Goal: Book appointment/travel/reservation

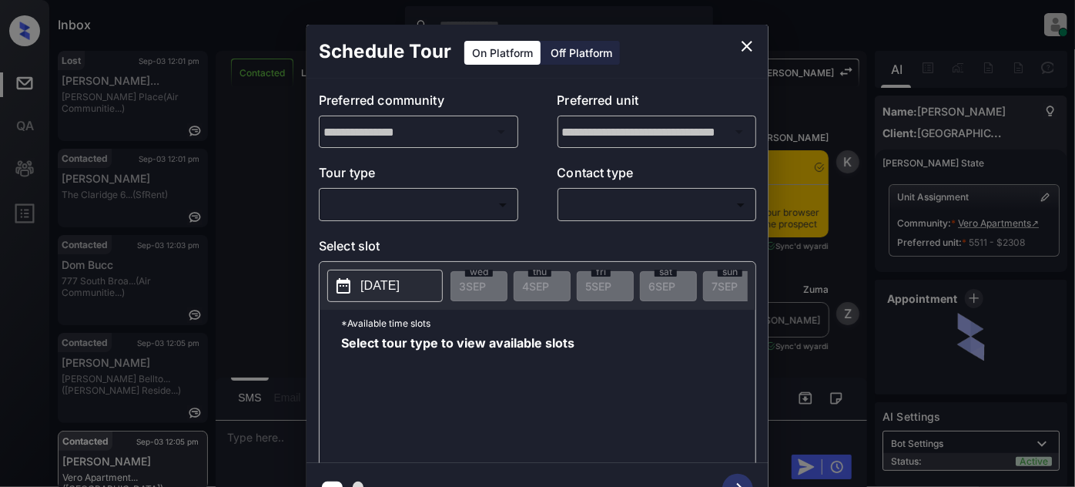
scroll to position [2379, 0]
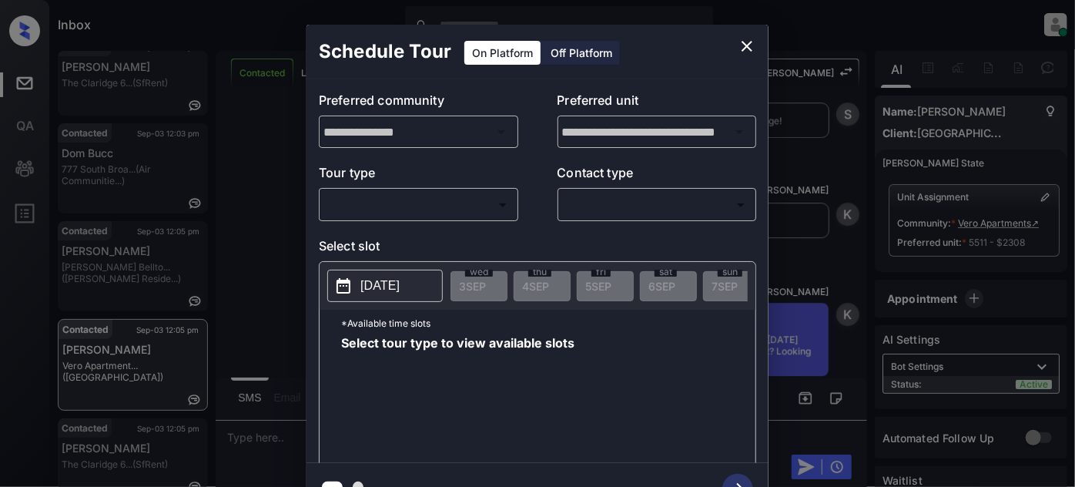
click at [494, 215] on body "Inbox Juan Carlos Manantan Online Set yourself offline Set yourself on break Pr…" at bounding box center [537, 243] width 1075 height 487
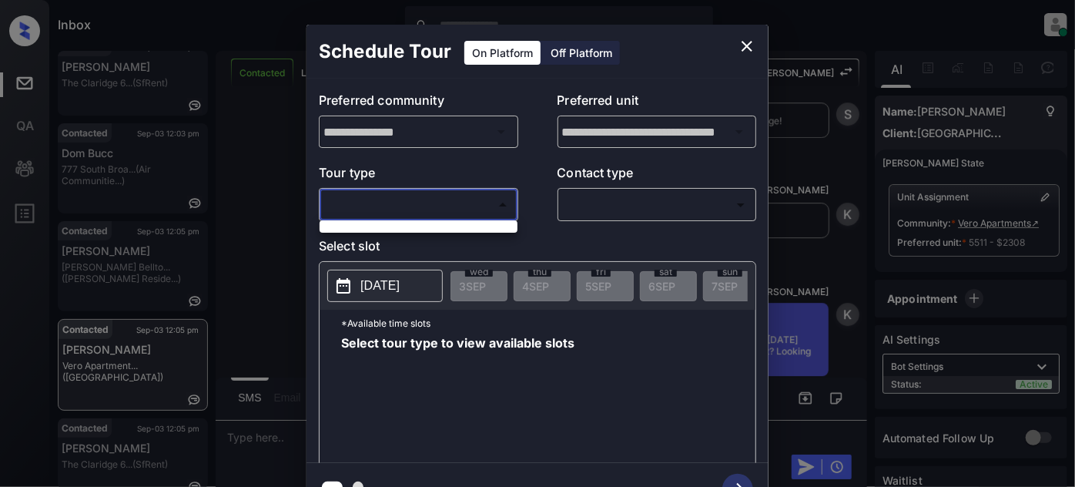
click at [744, 45] on div at bounding box center [537, 243] width 1075 height 487
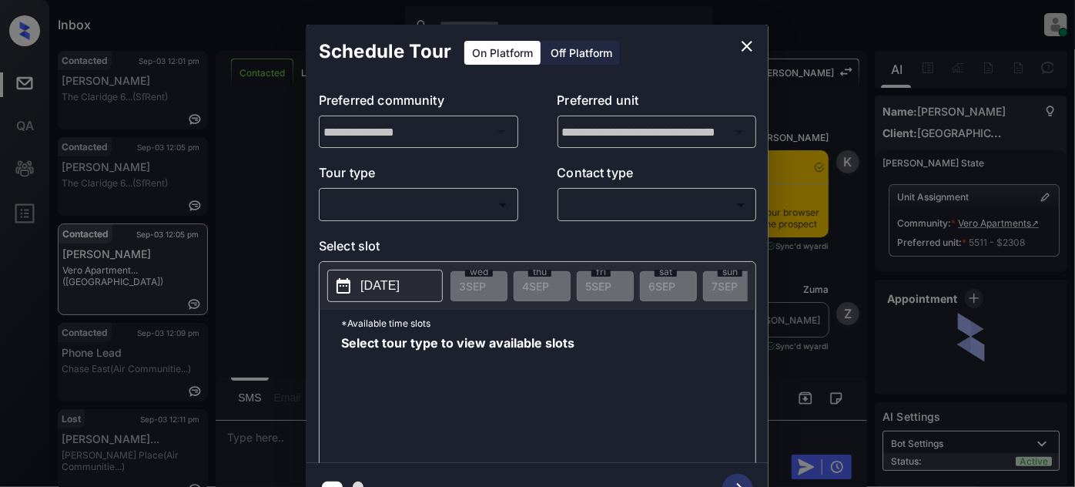
scroll to position [2582, 0]
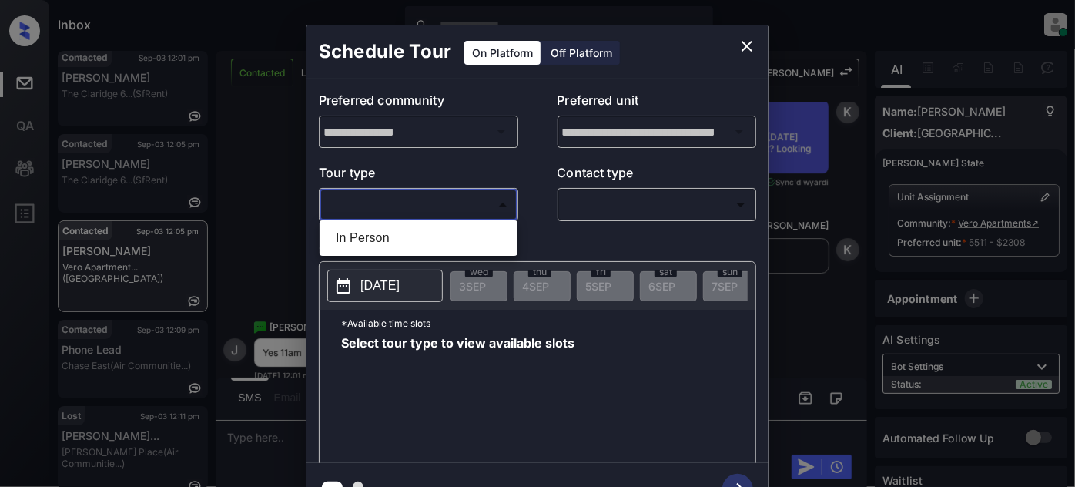
click at [456, 196] on body "Inbox [PERSON_NAME] Online Set yourself offline Set yourself on break Profile S…" at bounding box center [537, 243] width 1075 height 487
click at [402, 239] on li "In Person" at bounding box center [418, 238] width 190 height 28
type input "********"
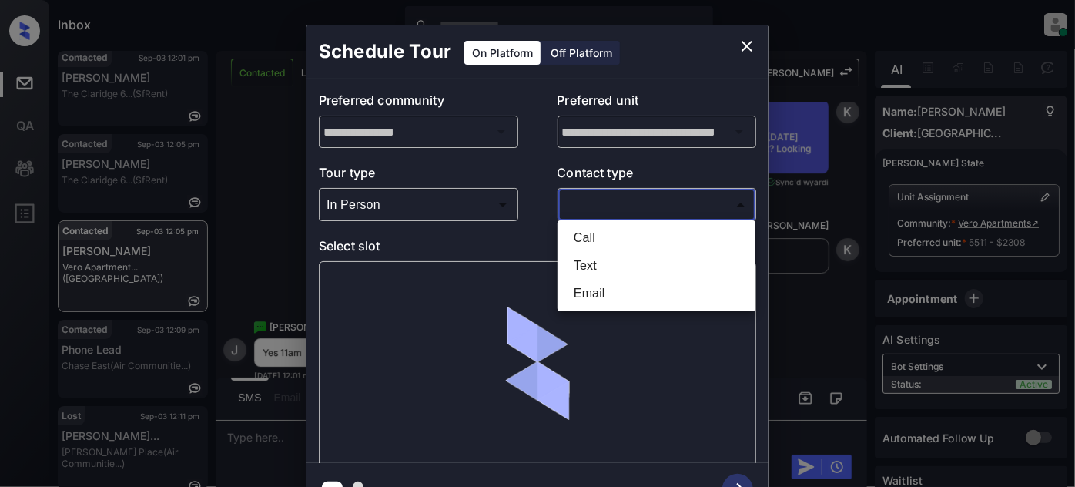
click at [618, 208] on body "Inbox [PERSON_NAME] Online Set yourself offline Set yourself on break Profile S…" at bounding box center [537, 243] width 1075 height 487
click at [599, 262] on li "Text" at bounding box center [657, 266] width 190 height 28
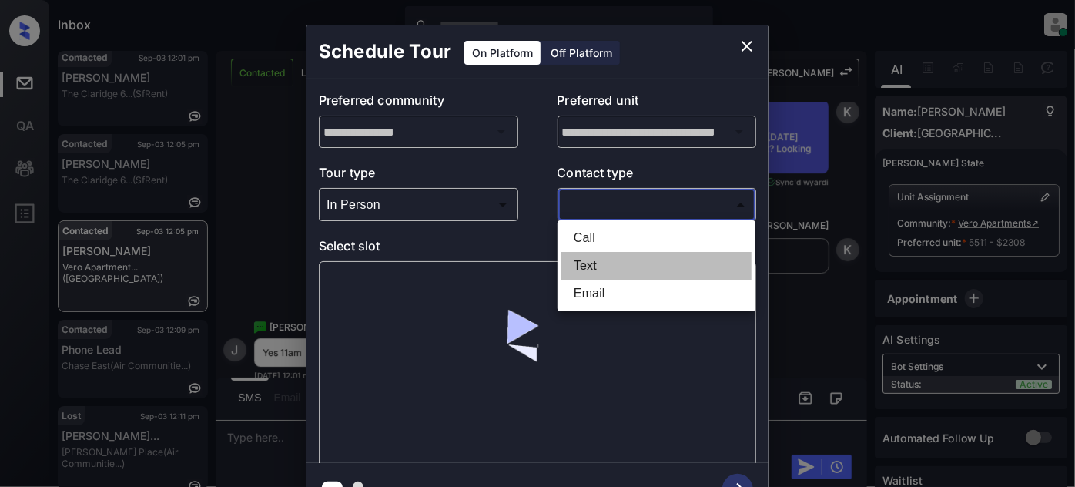
type input "****"
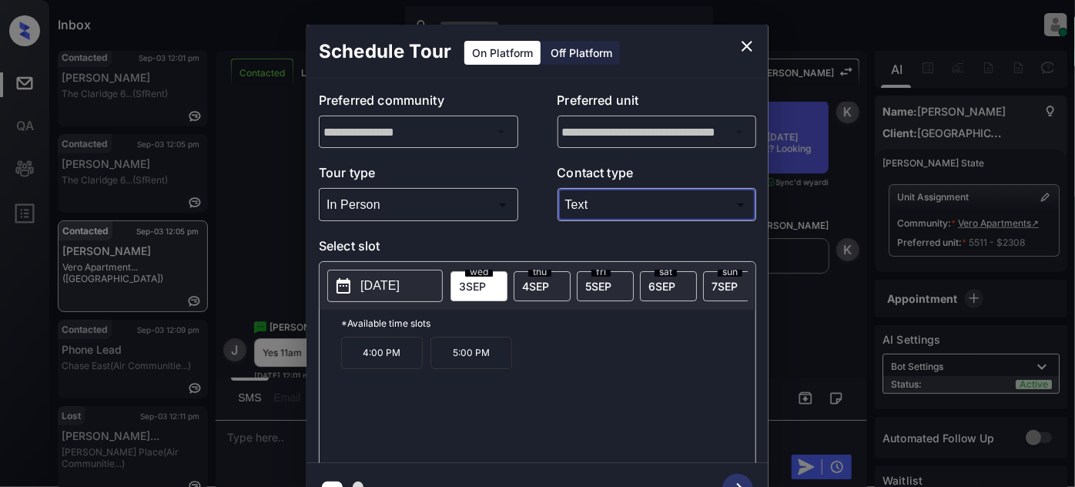
click at [538, 280] on span "[DATE]" at bounding box center [535, 286] width 27 height 13
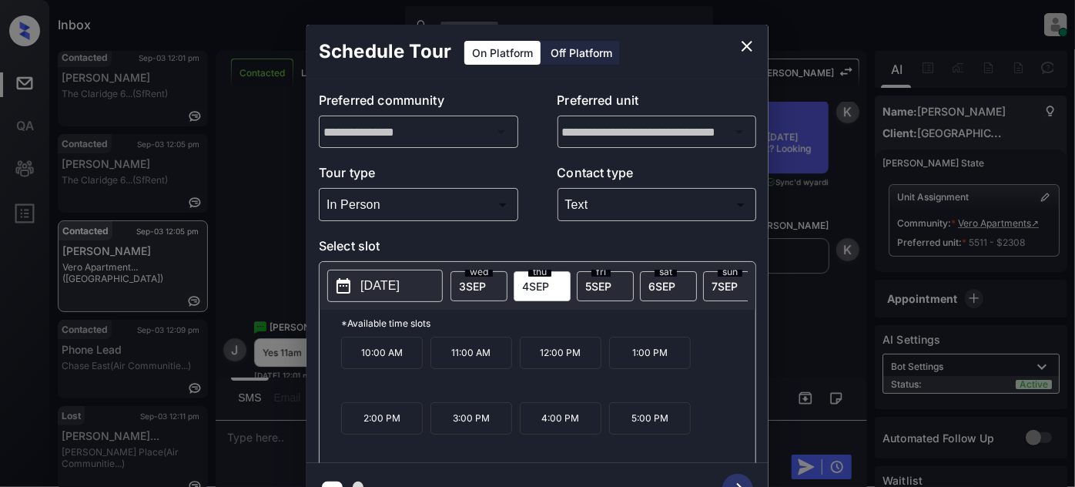
click at [491, 350] on p "11:00 AM" at bounding box center [472, 353] width 82 height 32
click at [733, 480] on icon "button" at bounding box center [737, 489] width 31 height 31
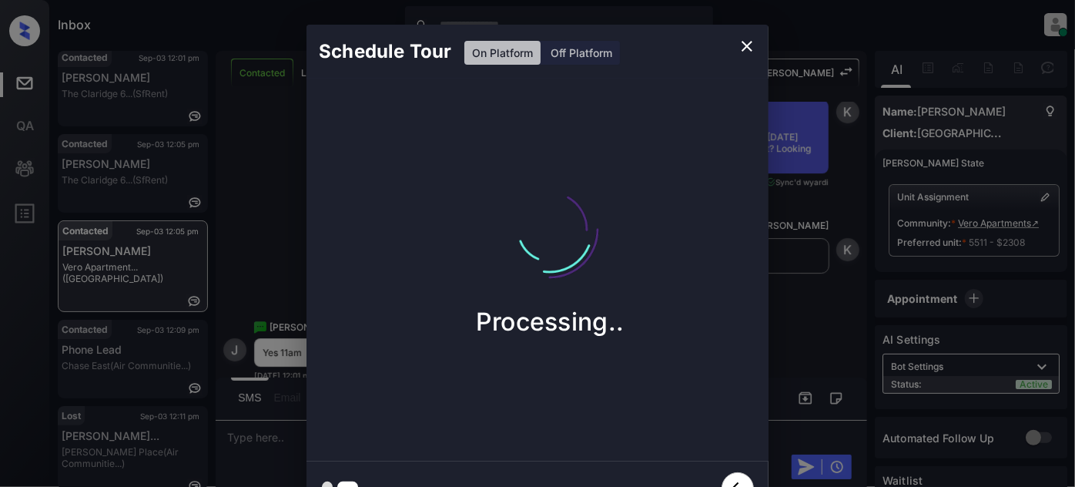
click at [748, 45] on icon "close" at bounding box center [747, 46] width 11 height 11
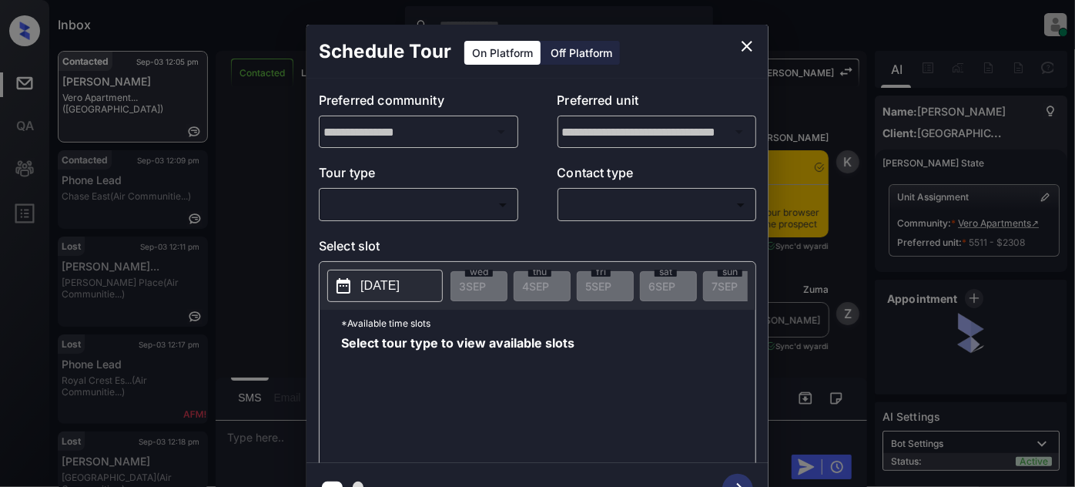
scroll to position [3422, 0]
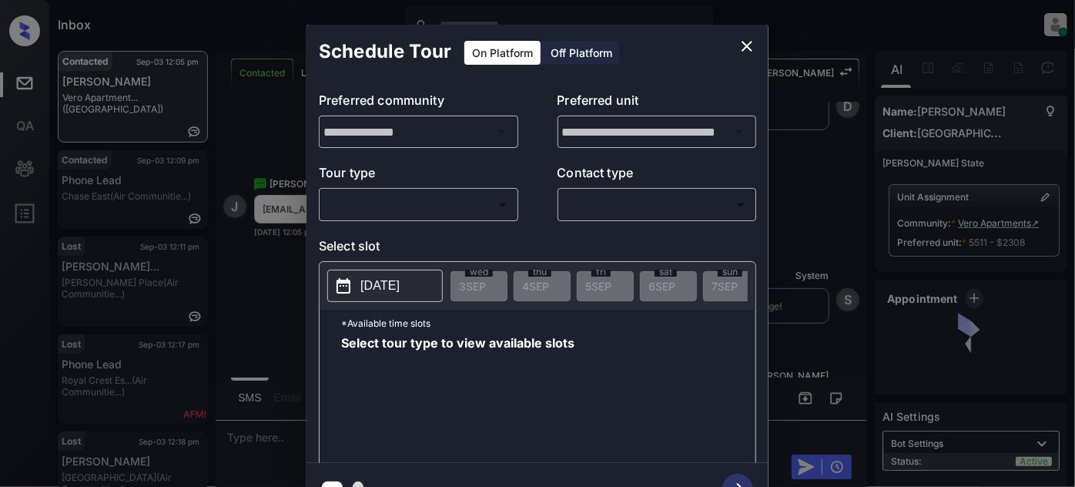
click at [413, 209] on body "Inbox Juan Carlos Manantan Online Set yourself offline Set yourself on break Pr…" at bounding box center [537, 243] width 1075 height 487
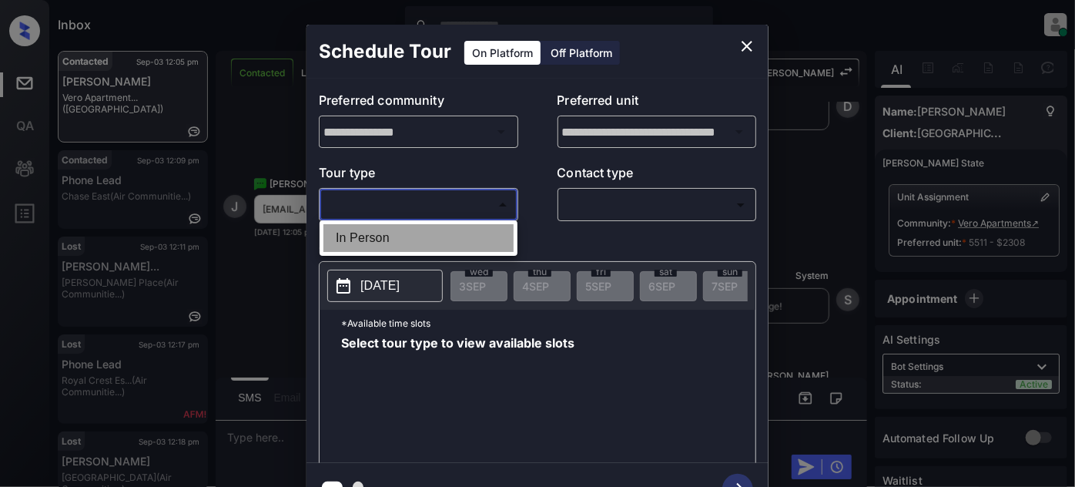
click at [412, 234] on li "In Person" at bounding box center [418, 238] width 190 height 28
type input "********"
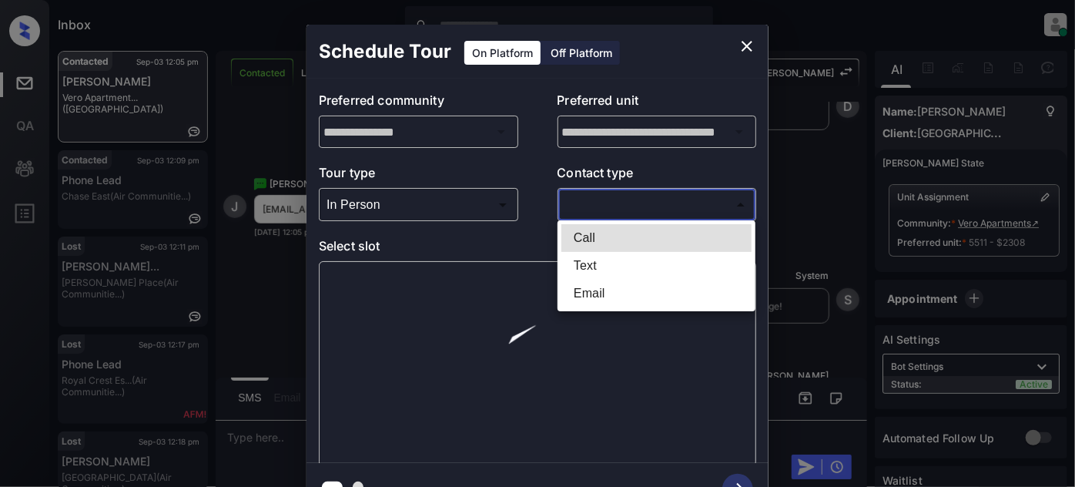
click at [610, 206] on body "Inbox Juan Carlos Manantan Online Set yourself offline Set yourself on break Pr…" at bounding box center [537, 243] width 1075 height 487
click at [596, 264] on li "Text" at bounding box center [657, 266] width 190 height 28
type input "****"
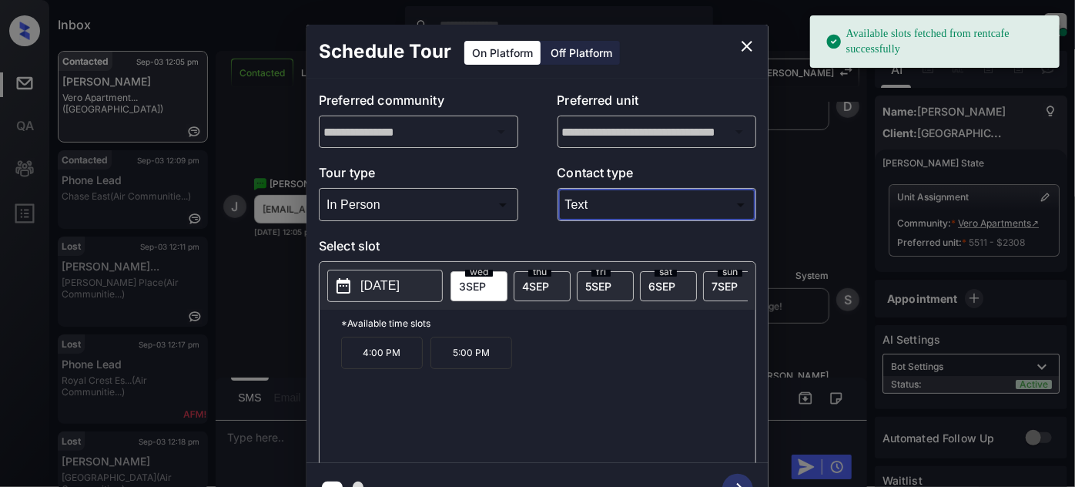
click at [544, 281] on span "[DATE]" at bounding box center [535, 286] width 27 height 13
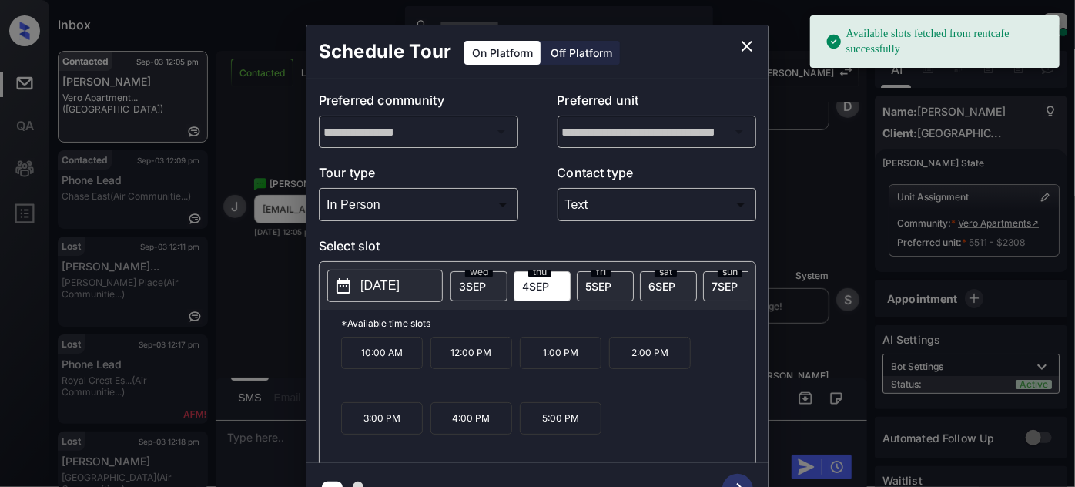
click at [459, 352] on p "12:00 PM" at bounding box center [472, 353] width 82 height 32
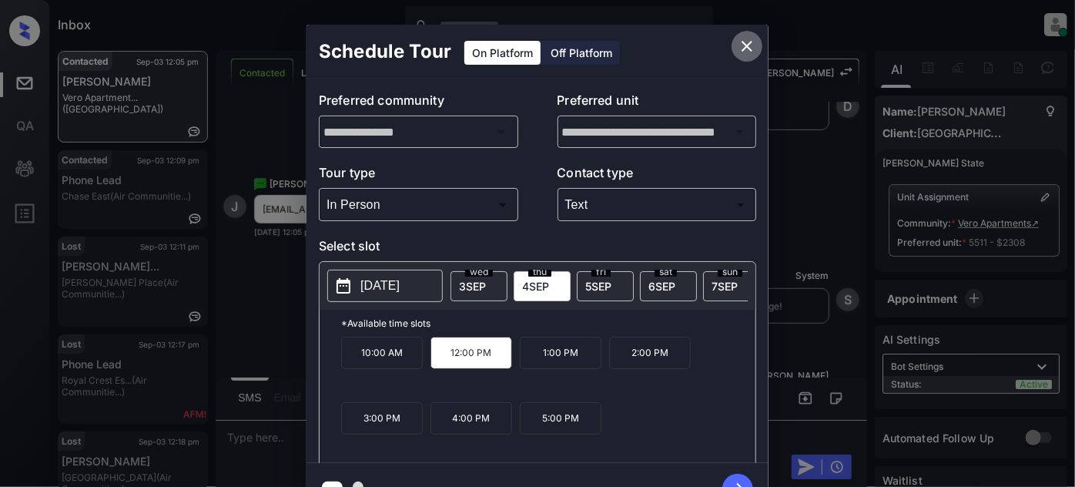
click at [743, 45] on icon "close" at bounding box center [747, 46] width 18 height 18
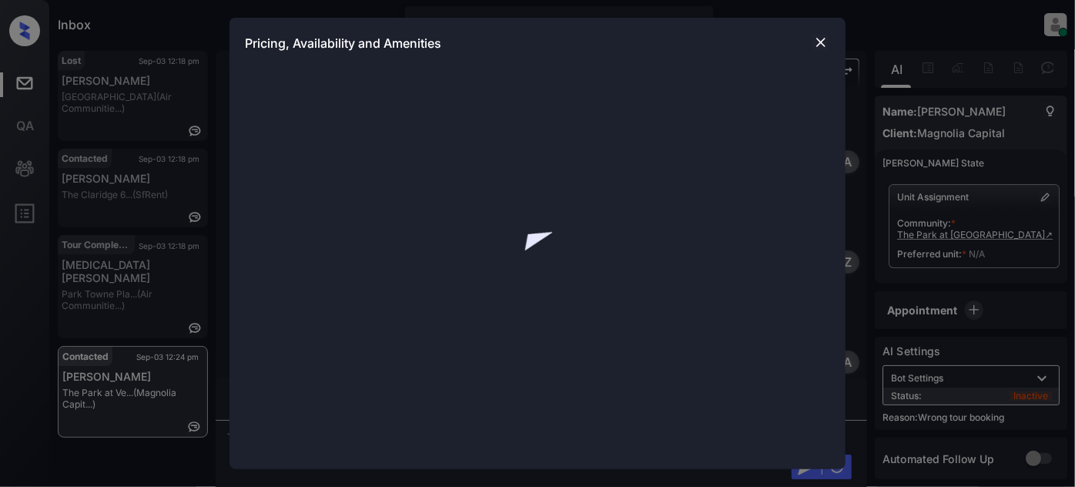
scroll to position [3048, 0]
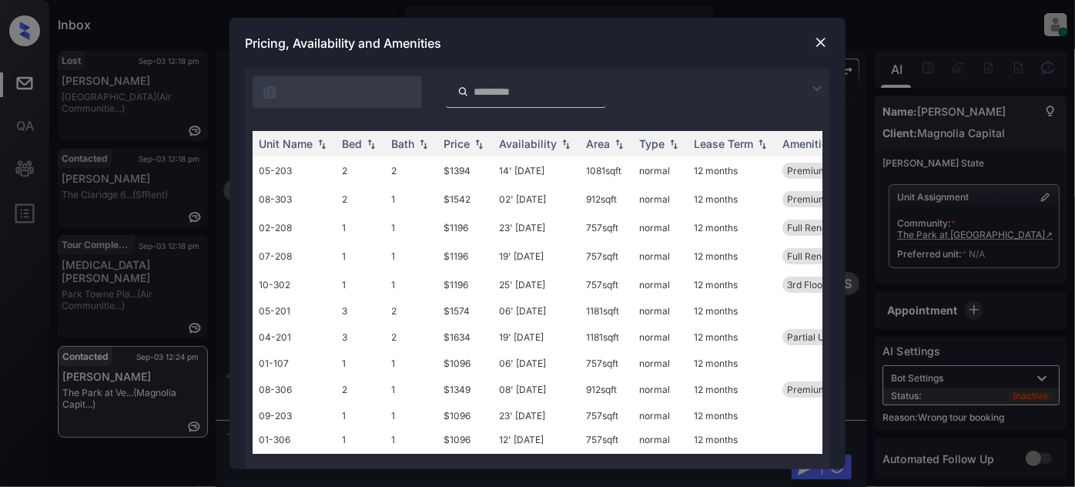
click at [807, 82] on div at bounding box center [537, 88] width 585 height 39
click at [809, 86] on img at bounding box center [817, 88] width 18 height 18
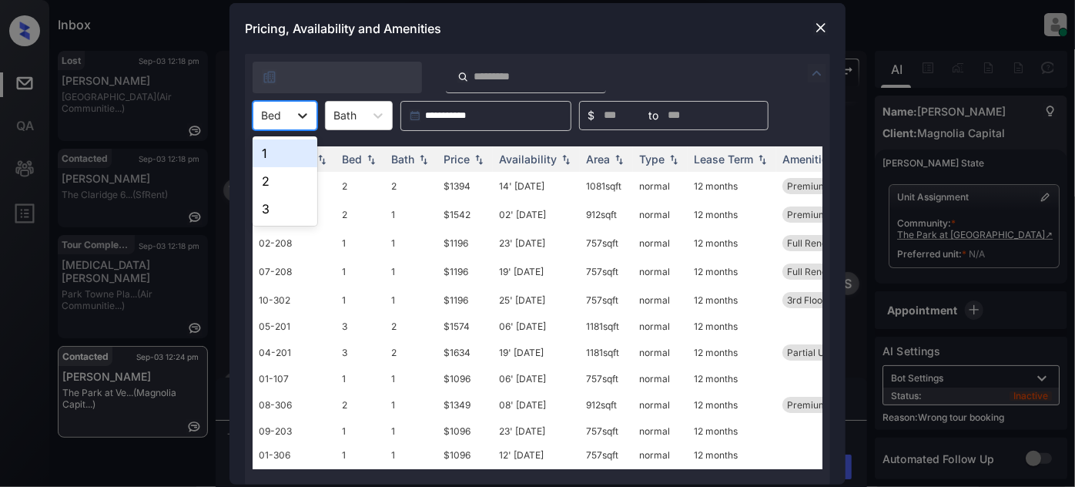
click at [293, 116] on div at bounding box center [303, 116] width 28 height 28
click at [283, 178] on div "2" at bounding box center [285, 181] width 65 height 28
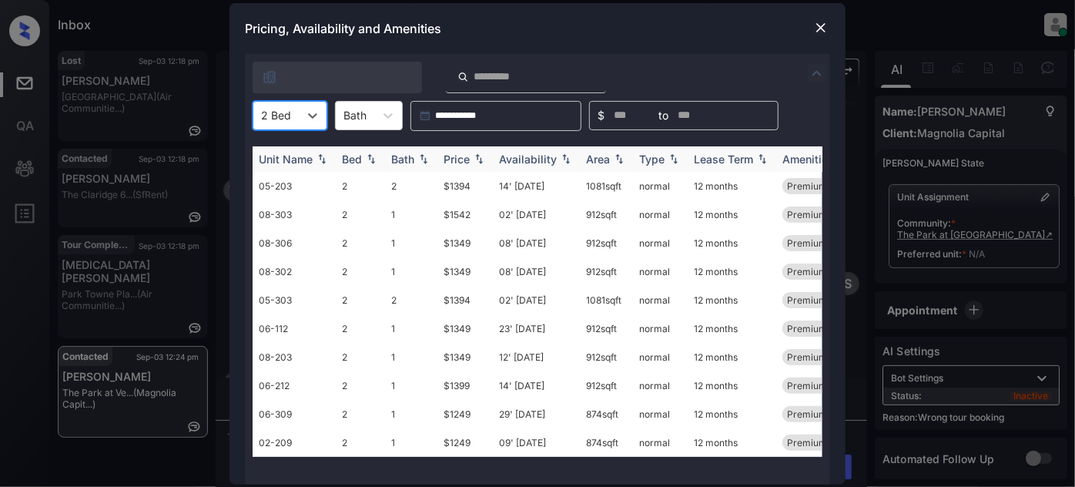
drag, startPoint x: 436, startPoint y: 155, endPoint x: 451, endPoint y: 157, distance: 15.6
click at [437, 155] on tr "Unit Name Bed Bath Price Availability Area Type Lease Term Amenities" at bounding box center [655, 158] width 805 height 25
click at [460, 159] on div "Price" at bounding box center [457, 159] width 26 height 13
click at [557, 186] on td "29' Aug 25" at bounding box center [536, 186] width 87 height 28
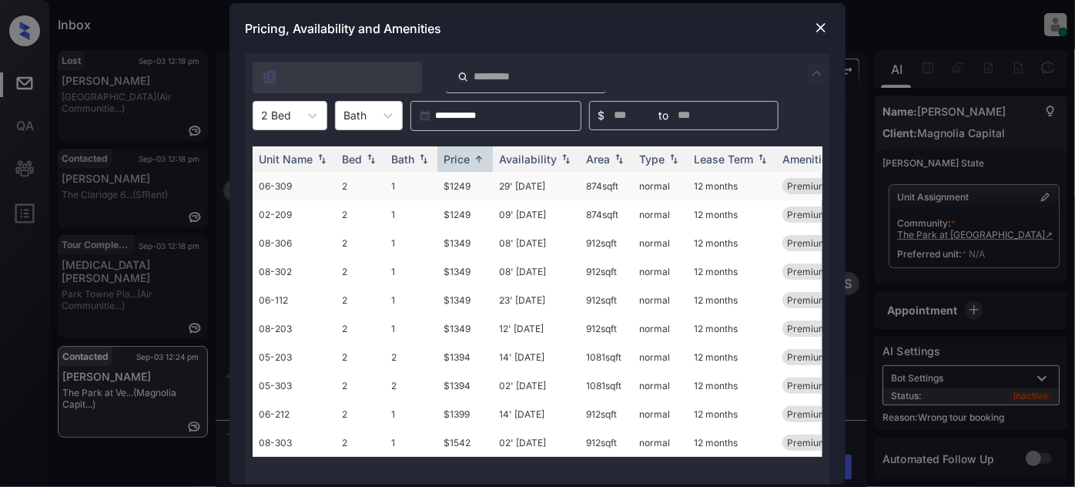
click at [557, 186] on td "29' Aug 25" at bounding box center [536, 186] width 87 height 28
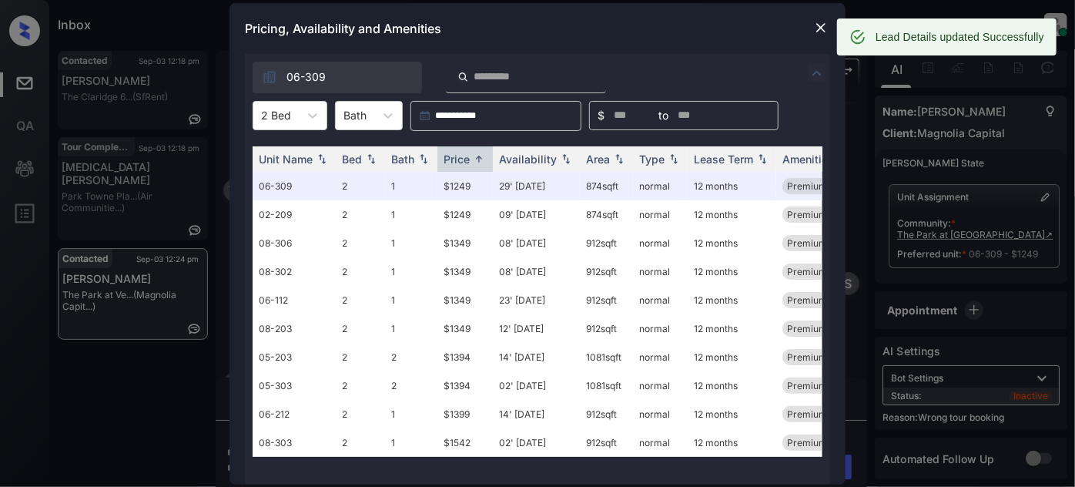
click at [826, 23] on img at bounding box center [820, 27] width 15 height 15
